Goal: Information Seeking & Learning: Check status

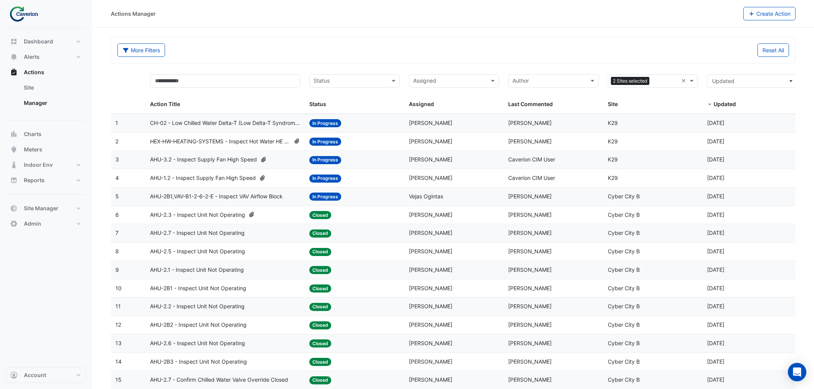
select select "***"
click at [244, 139] on span "HEX-HW-HEATING-SYSTEMS - Inspect Hot Water HE Secondary Water Pump Low Temperat…" at bounding box center [220, 141] width 140 height 9
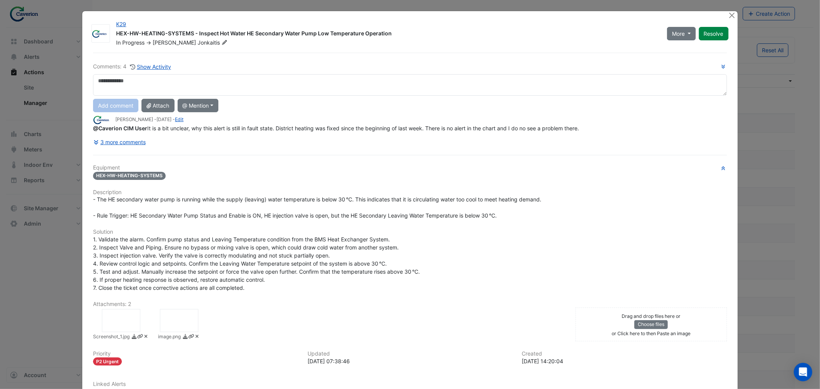
scroll to position [69, 0]
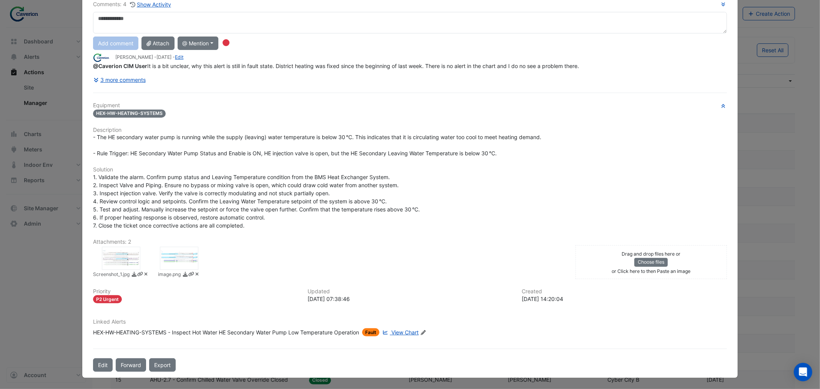
click at [401, 333] on span "View Chart" at bounding box center [404, 332] width 27 height 7
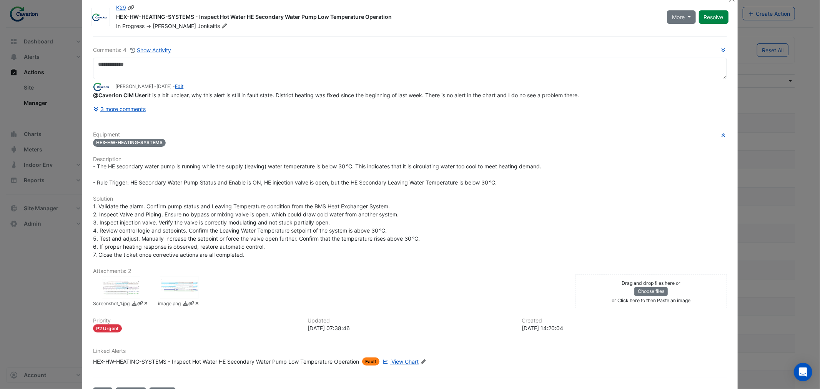
scroll to position [0, 0]
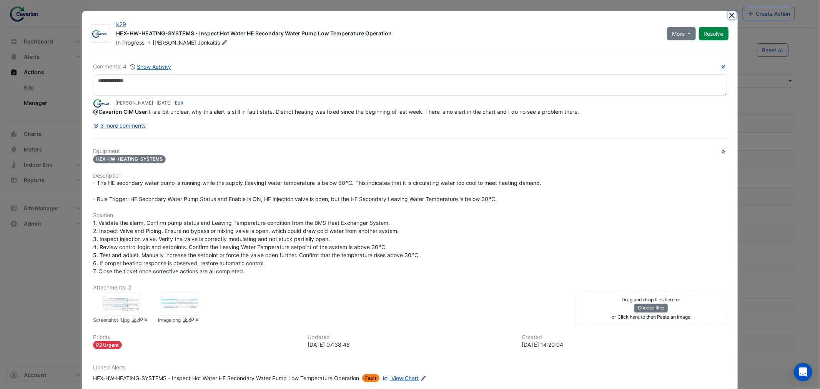
click at [729, 15] on button "Close" at bounding box center [732, 15] width 8 height 8
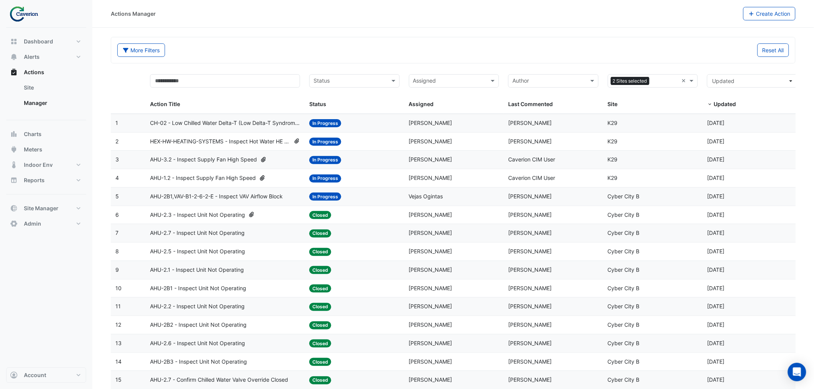
click at [253, 142] on span "HEX-HW-HEATING-SYSTEMS - Inspect Hot Water HE Secondary Water Pump Low Temperat…" at bounding box center [220, 141] width 140 height 9
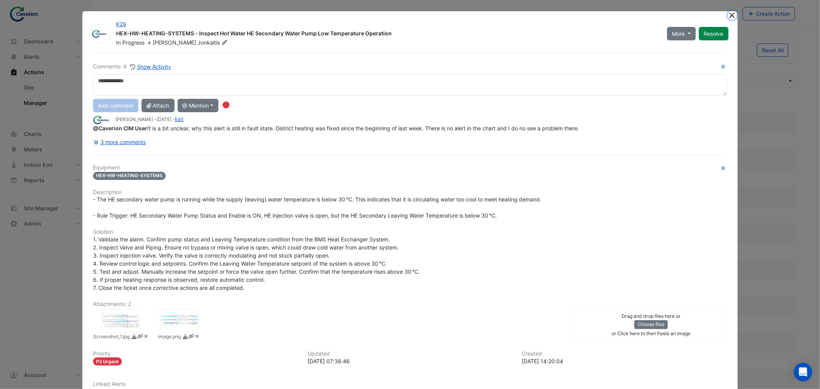
click at [729, 12] on button "Close" at bounding box center [732, 15] width 8 height 8
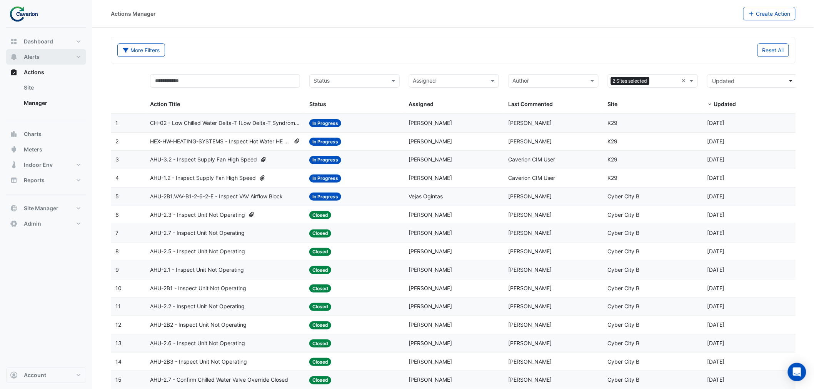
click at [39, 55] on span "Alerts" at bounding box center [32, 57] width 16 height 8
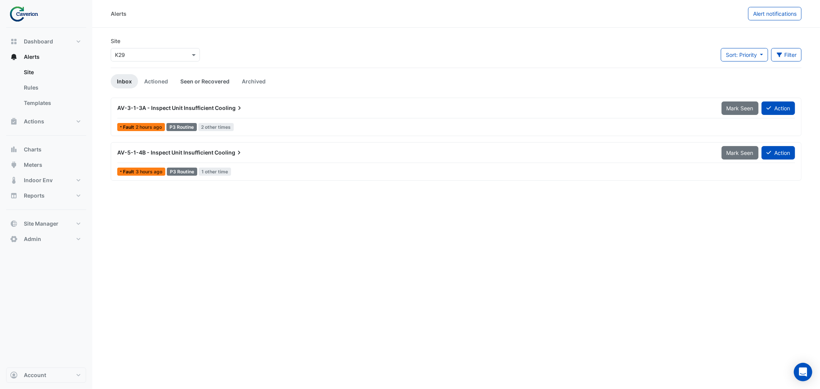
click at [193, 82] on link "Seen or Recovered" at bounding box center [205, 81] width 62 height 14
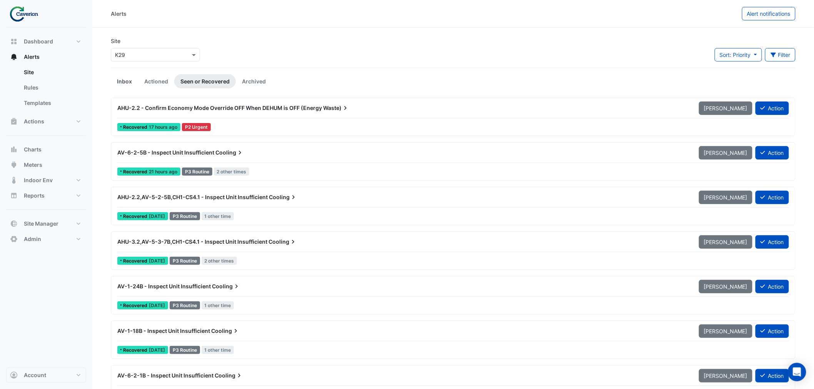
click at [125, 79] on link "Inbox" at bounding box center [124, 81] width 27 height 14
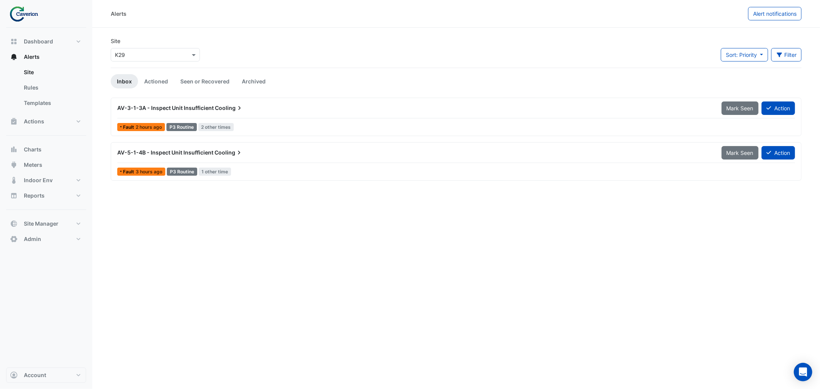
click at [198, 107] on span "AV-3-1-3A - Inspect Unit Insufficient" at bounding box center [165, 108] width 97 height 7
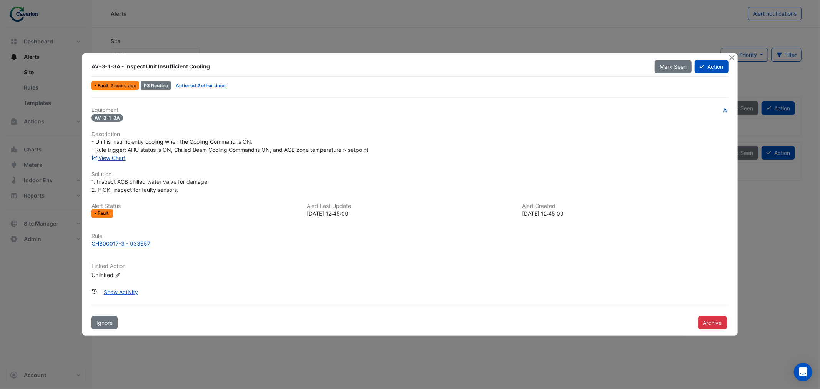
click at [105, 155] on link "View Chart" at bounding box center [109, 158] width 34 height 7
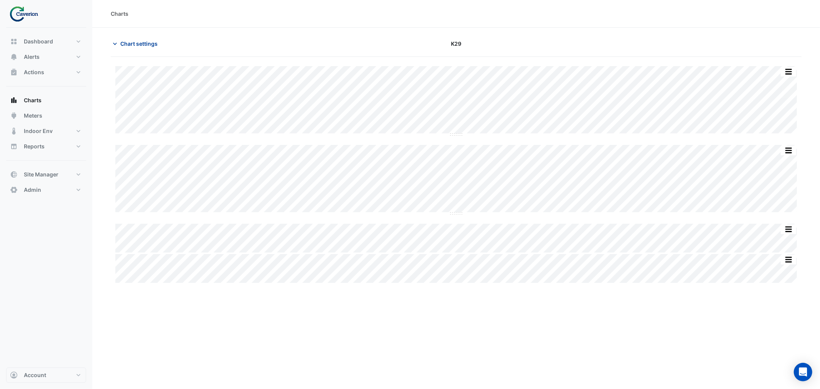
click at [145, 42] on span "Chart settings" at bounding box center [138, 44] width 37 height 8
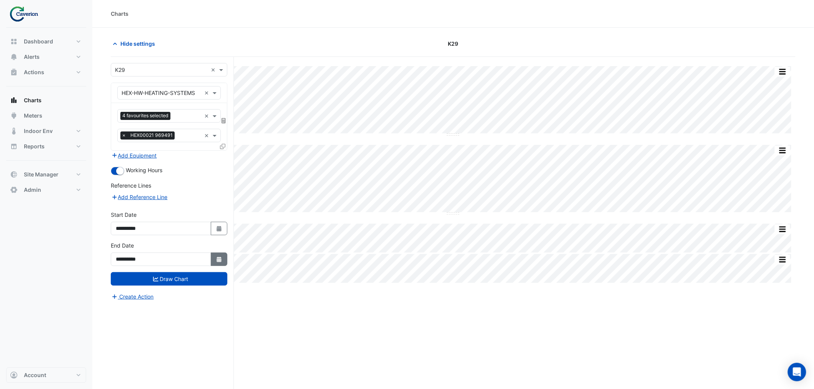
click at [218, 260] on icon "button" at bounding box center [219, 259] width 5 height 5
select select "*"
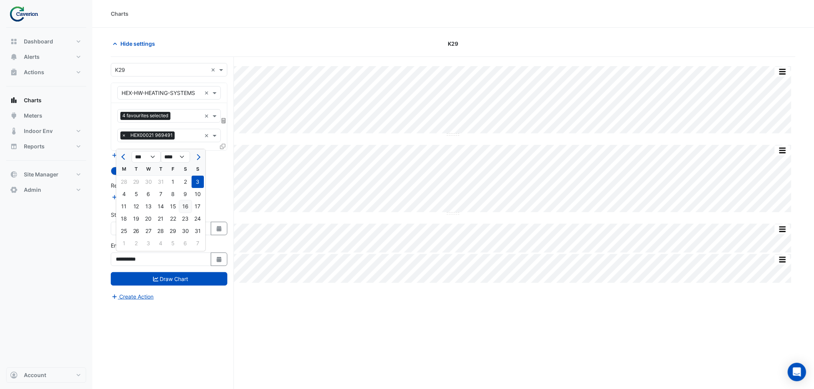
click at [188, 207] on div "16" at bounding box center [185, 206] width 12 height 12
type input "**********"
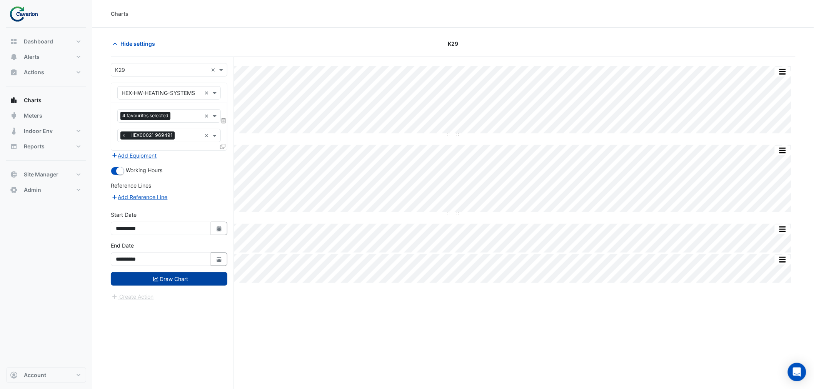
click at [187, 276] on button "Draw Chart" at bounding box center [169, 278] width 117 height 13
